Goal: Task Accomplishment & Management: Use online tool/utility

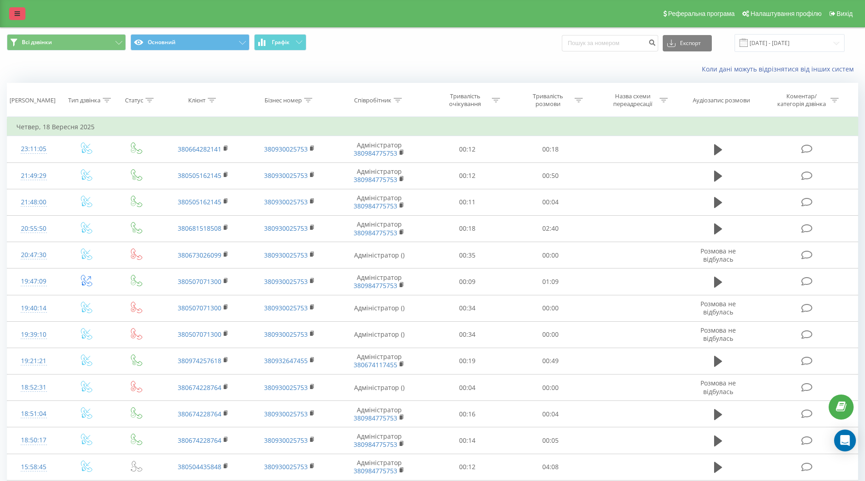
click at [14, 15] on link at bounding box center [17, 13] width 16 height 13
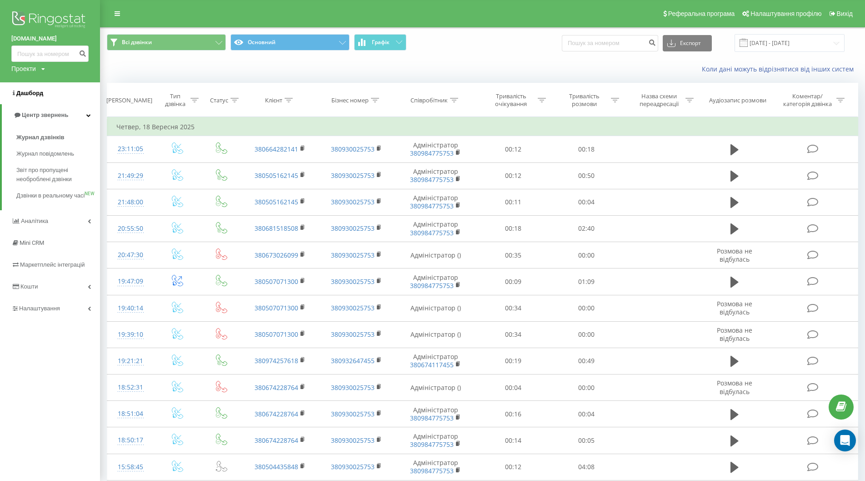
click at [30, 93] on span "Дашборд" at bounding box center [29, 93] width 27 height 7
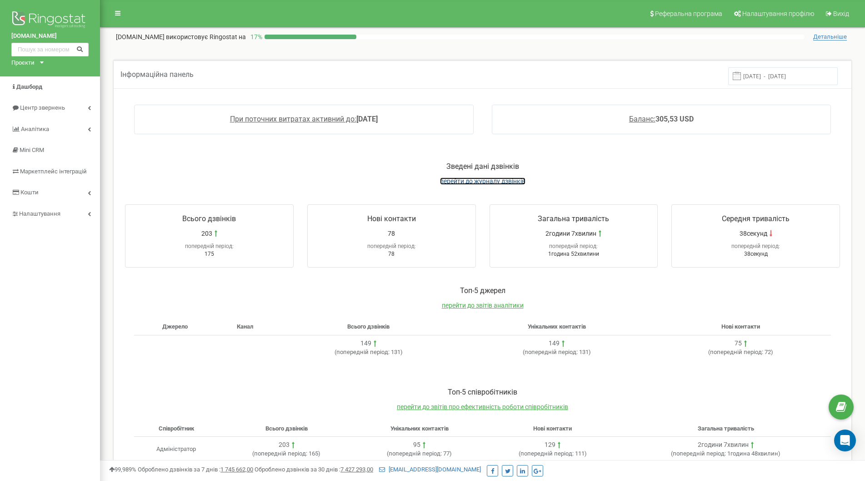
click at [464, 182] on span "перейти до журналу дзвінків" at bounding box center [482, 180] width 85 height 7
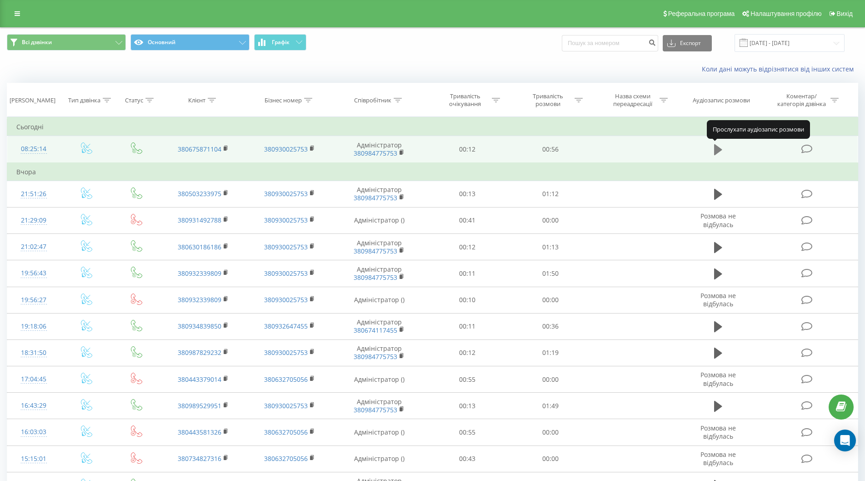
click at [717, 150] on icon at bounding box center [718, 149] width 8 height 11
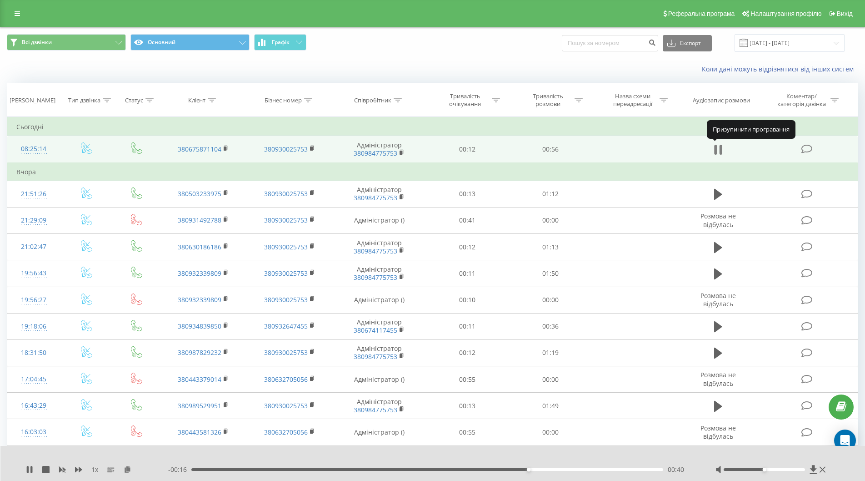
click at [718, 150] on icon at bounding box center [718, 149] width 8 height 13
click at [718, 150] on icon at bounding box center [718, 149] width 8 height 11
click at [720, 148] on icon at bounding box center [721, 150] width 3 height 10
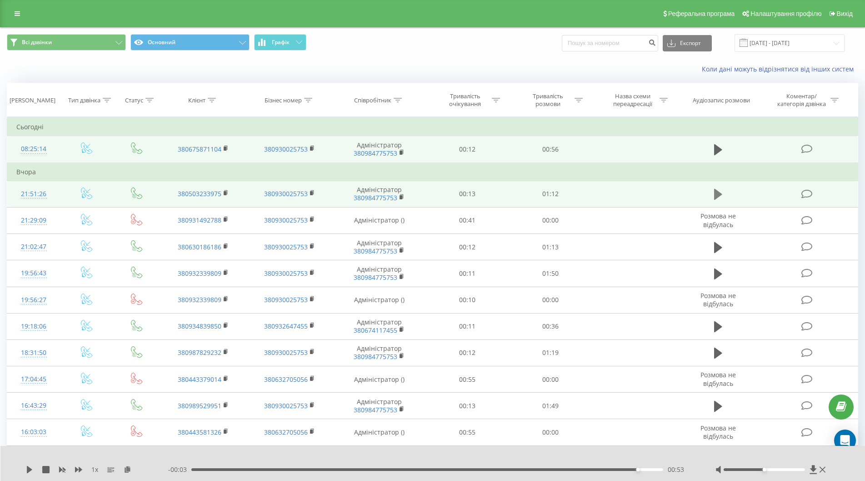
click at [716, 194] on icon at bounding box center [718, 194] width 8 height 11
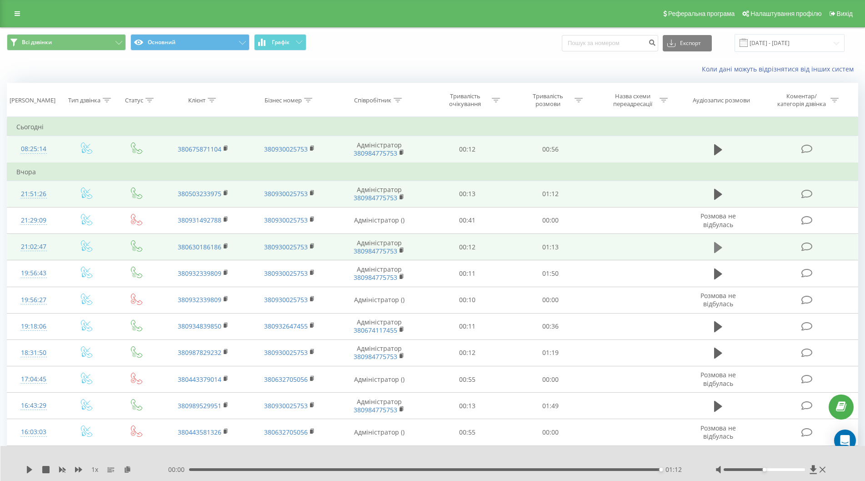
click at [722, 244] on icon at bounding box center [718, 247] width 8 height 13
click at [715, 246] on icon at bounding box center [715, 247] width 3 height 10
